Goal: Information Seeking & Learning: Get advice/opinions

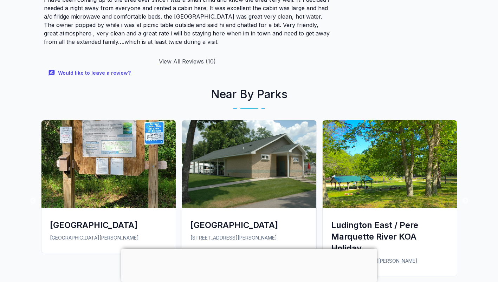
scroll to position [1089, 0]
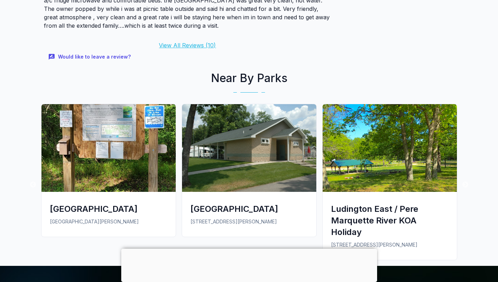
click at [188, 42] on link "View All Reviews ( 10 )" at bounding box center [187, 45] width 57 height 7
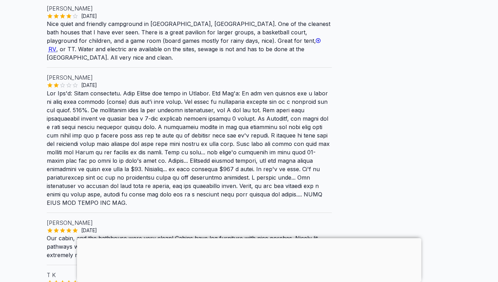
scroll to position [176, 0]
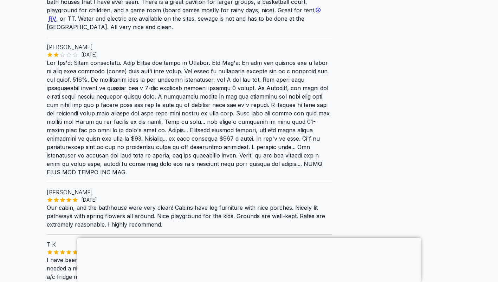
click at [244, 238] on div at bounding box center [249, 238] width 344 height 0
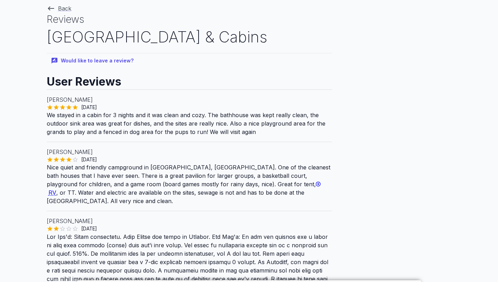
scroll to position [0, 0]
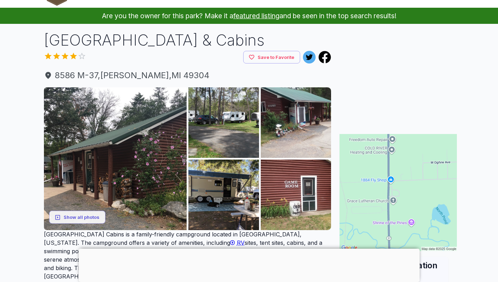
scroll to position [35, 0]
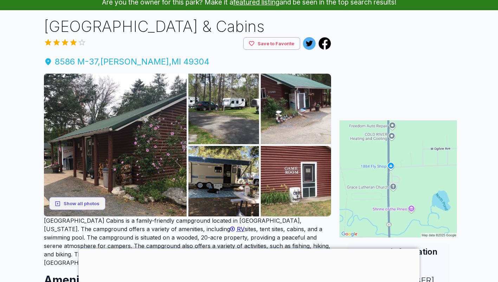
drag, startPoint x: 110, startPoint y: 63, endPoint x: 86, endPoint y: 61, distance: 23.2
click at [86, 61] on span "[STREET_ADDRESS][PERSON_NAME]" at bounding box center [187, 61] width 287 height 13
